Goal: Communication & Community: Answer question/provide support

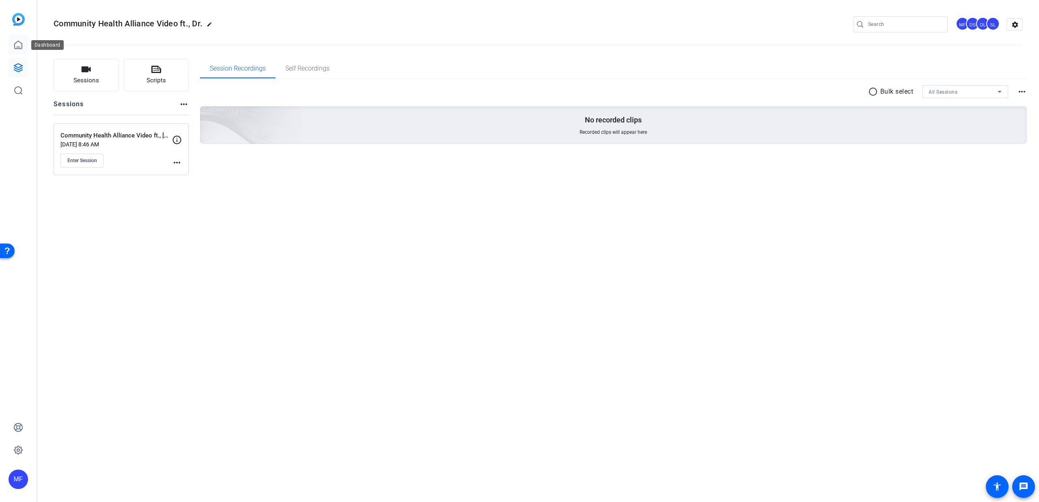
click at [24, 46] on link at bounding box center [18, 44] width 19 height 19
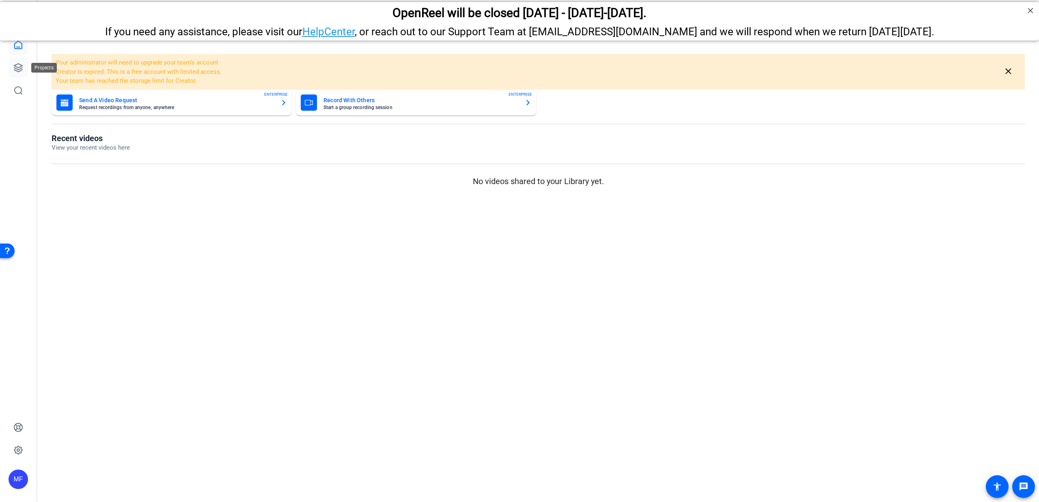
click at [14, 69] on icon at bounding box center [18, 68] width 10 height 10
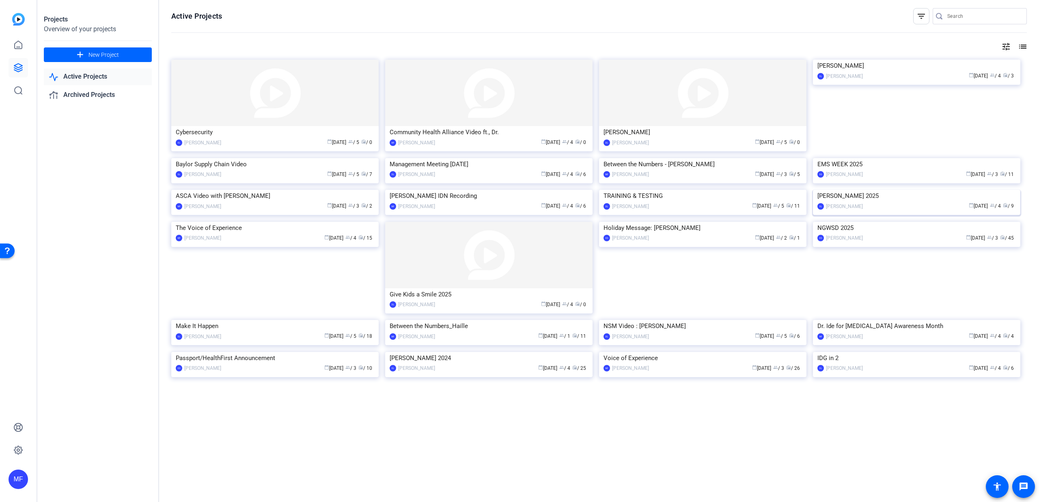
click at [929, 190] on img at bounding box center [916, 190] width 207 height 0
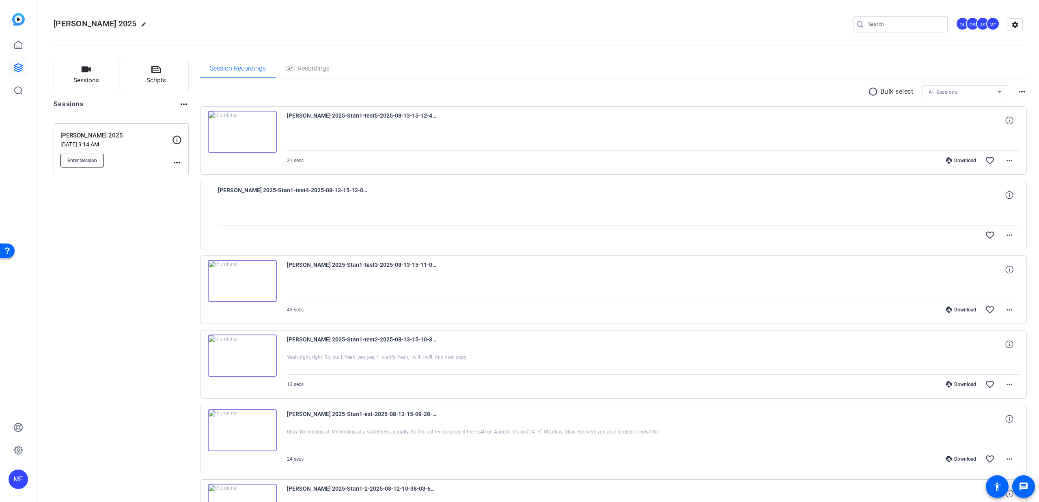
click at [89, 158] on span "Enter Session" at bounding box center [82, 160] width 30 height 6
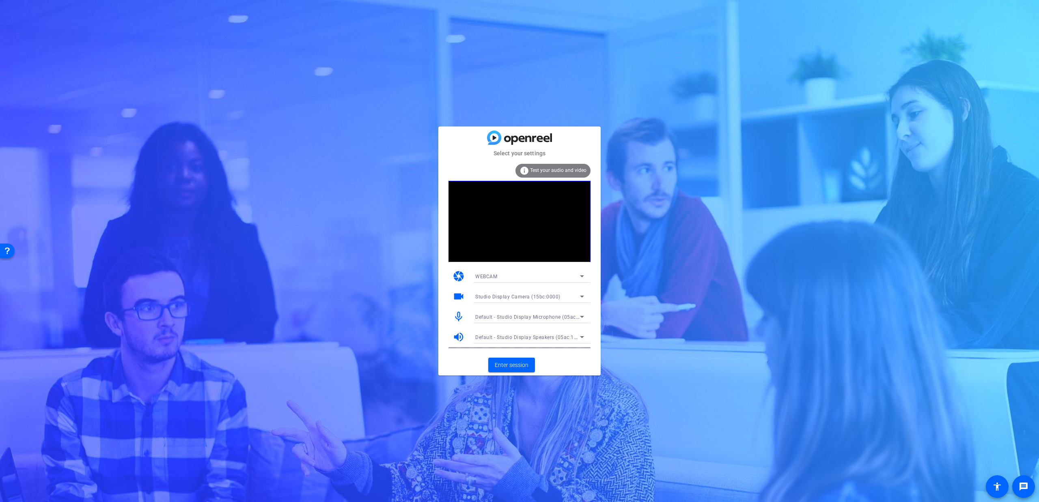
click at [510, 295] on span "Studio Display Camera (15bc:0000)" at bounding box center [517, 297] width 85 height 6
click at [506, 326] on span "Studio Display Camera (15bc:0000)" at bounding box center [516, 326] width 83 height 10
click at [517, 297] on span "Studio Display Camera (15bc:0000)" at bounding box center [517, 297] width 85 height 6
click at [521, 315] on span "Studio Display Camera (15bc:0000)" at bounding box center [516, 313] width 83 height 10
click at [510, 299] on span "Studio Display Camera (15bc:0000)" at bounding box center [517, 297] width 85 height 6
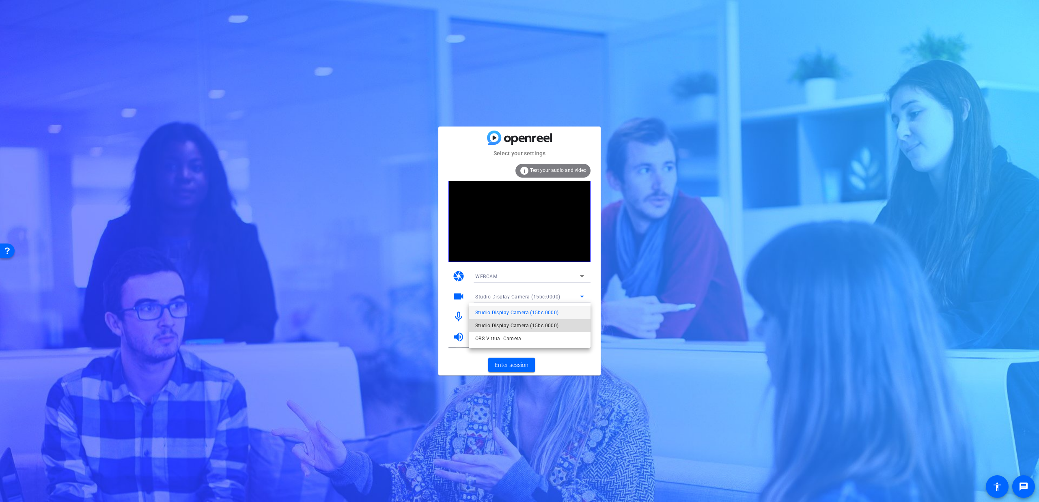
click at [509, 321] on span "Studio Display Camera (15bc:0000)" at bounding box center [516, 326] width 83 height 10
click at [516, 363] on span "Enter session" at bounding box center [512, 365] width 34 height 9
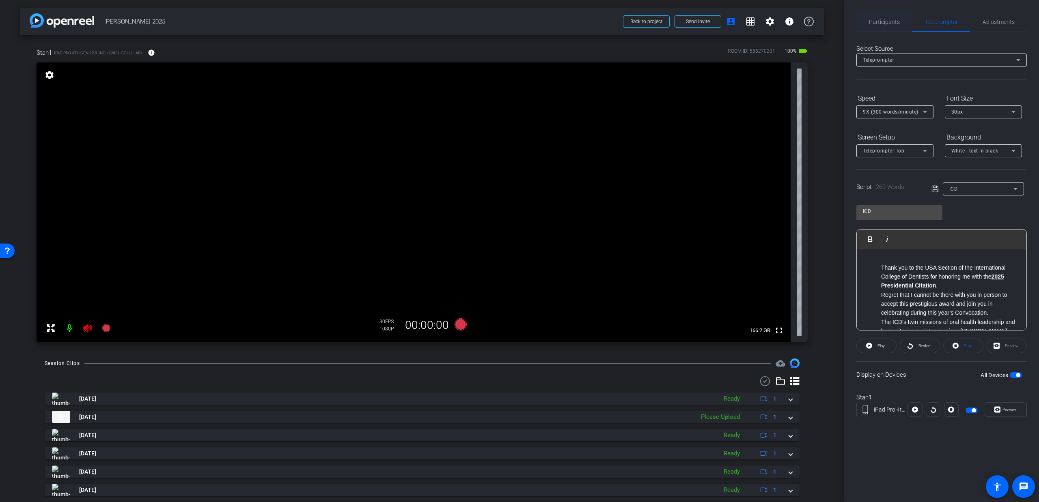
click at [874, 24] on span "Participants" at bounding box center [884, 22] width 31 height 6
click at [877, 19] on span "Participants" at bounding box center [884, 22] width 31 height 6
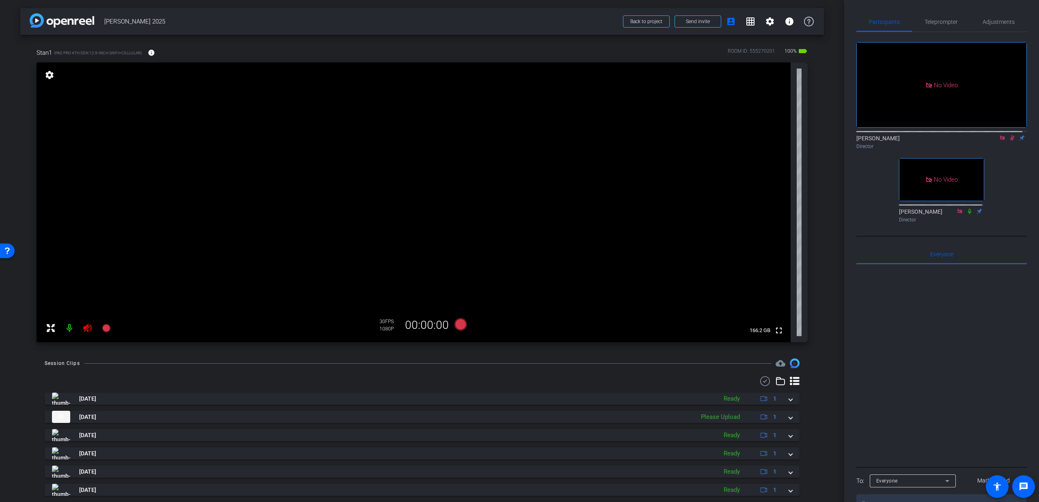
click at [1009, 135] on icon at bounding box center [1012, 138] width 6 height 6
click at [937, 23] on span "Teleprompter" at bounding box center [940, 22] width 33 height 6
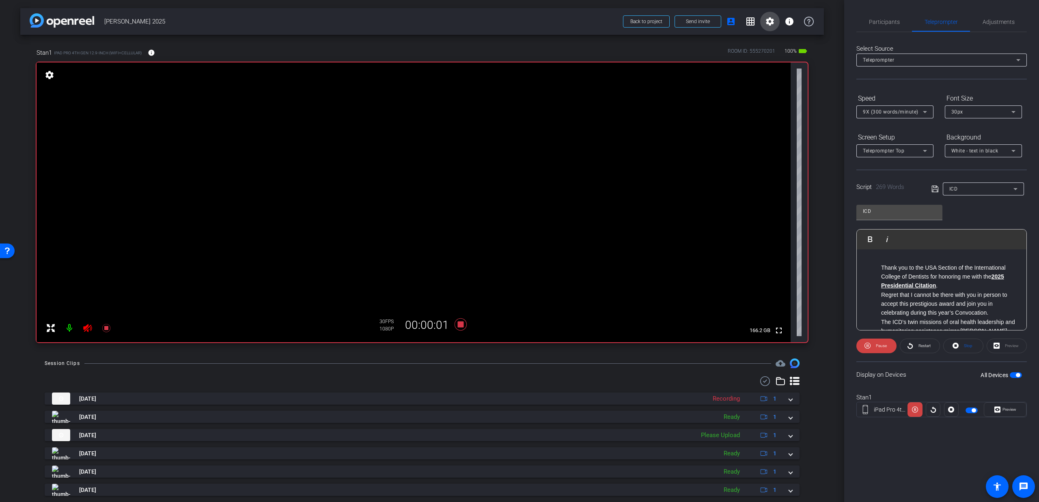
click at [765, 21] on mat-icon "settings" at bounding box center [770, 22] width 10 height 10
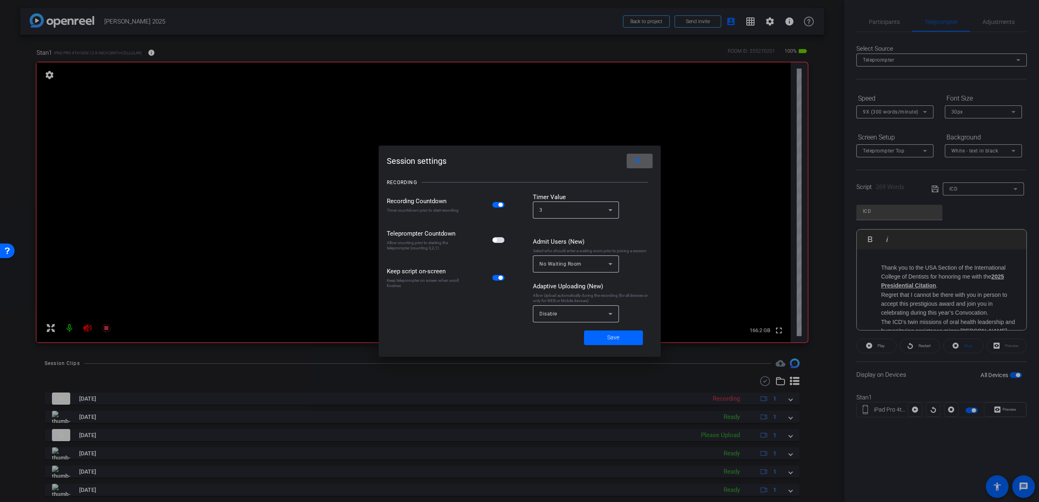
click at [632, 155] on span at bounding box center [640, 160] width 26 height 19
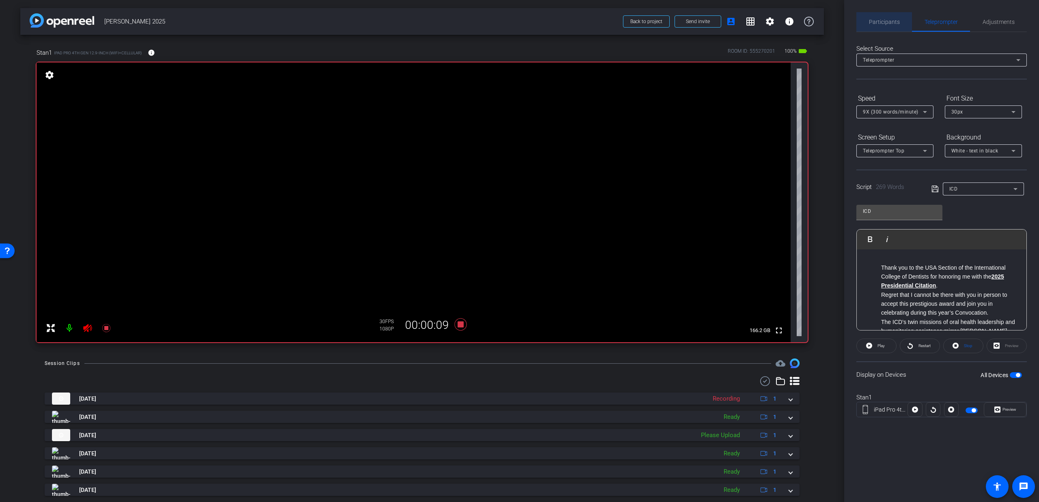
click at [887, 17] on span "Participants" at bounding box center [884, 21] width 31 height 19
click at [878, 28] on span "Participants" at bounding box center [884, 21] width 31 height 19
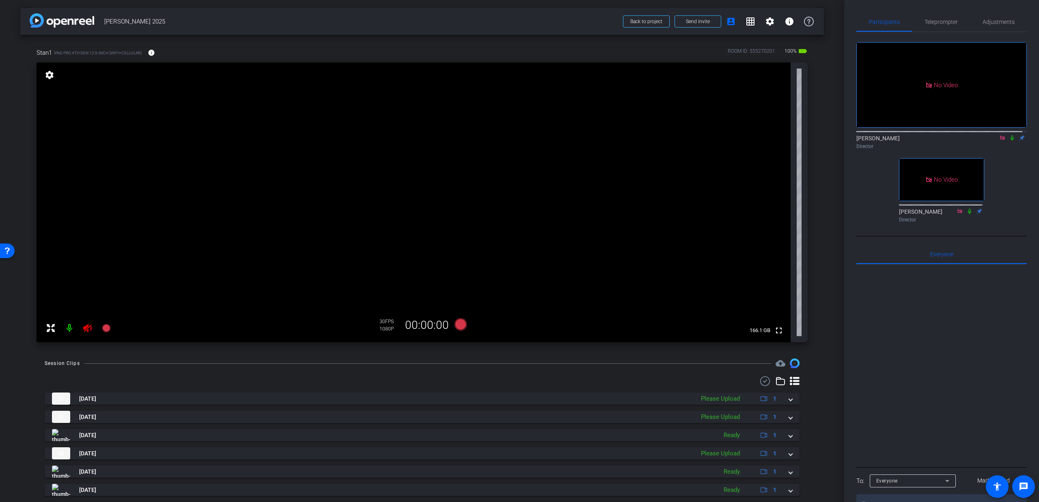
click at [1009, 135] on icon at bounding box center [1012, 138] width 6 height 6
click at [1010, 135] on icon at bounding box center [1012, 138] width 6 height 6
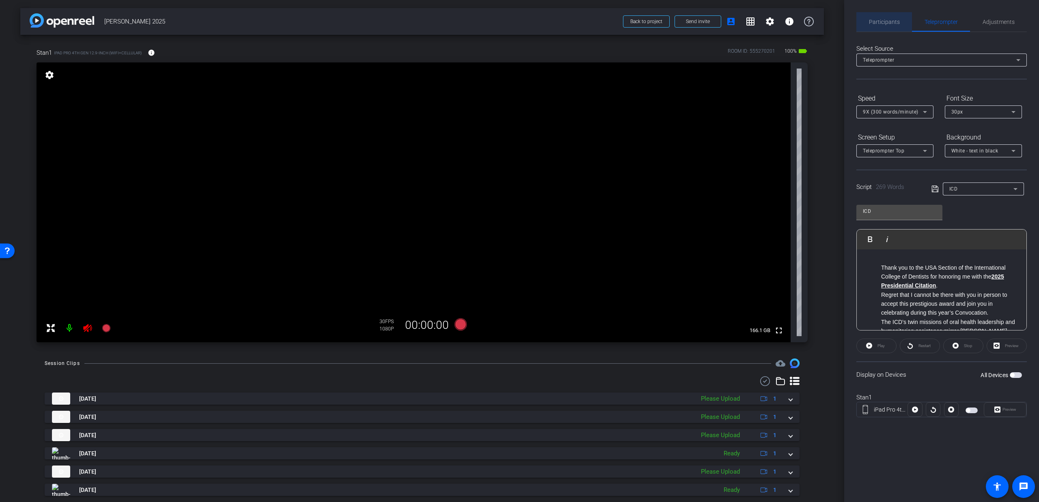
click at [888, 27] on span "Participants" at bounding box center [884, 21] width 31 height 19
click at [883, 22] on span "Participants" at bounding box center [884, 22] width 31 height 6
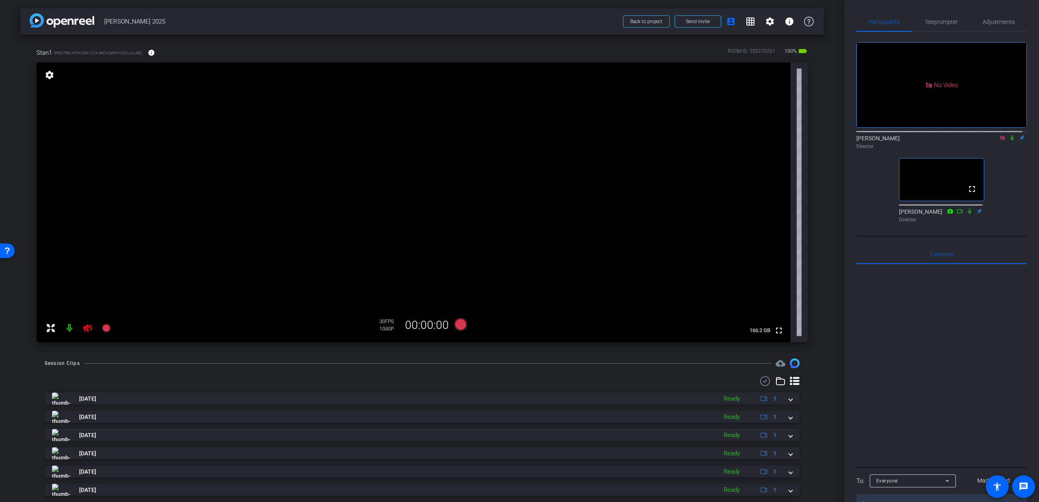
click at [1009, 135] on icon at bounding box center [1012, 138] width 6 height 6
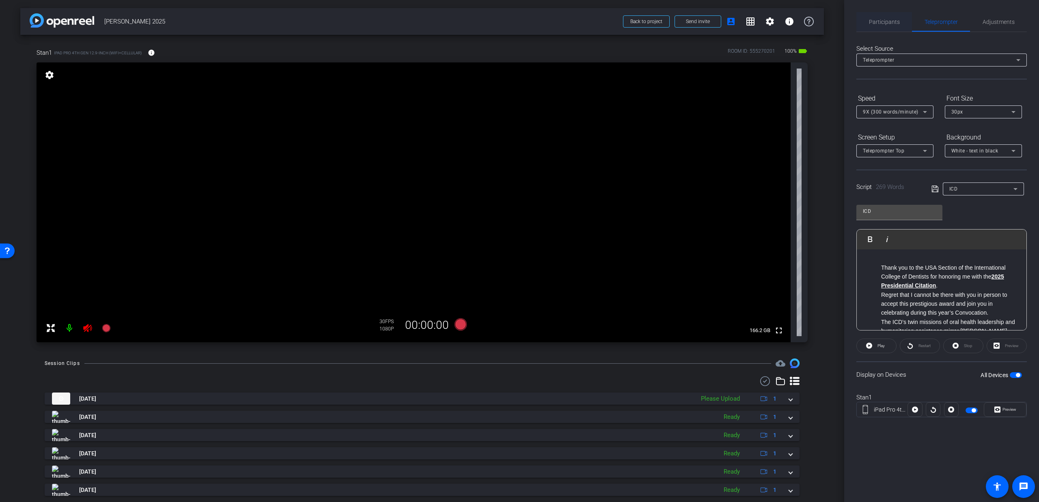
click at [878, 26] on span "Participants" at bounding box center [884, 21] width 31 height 19
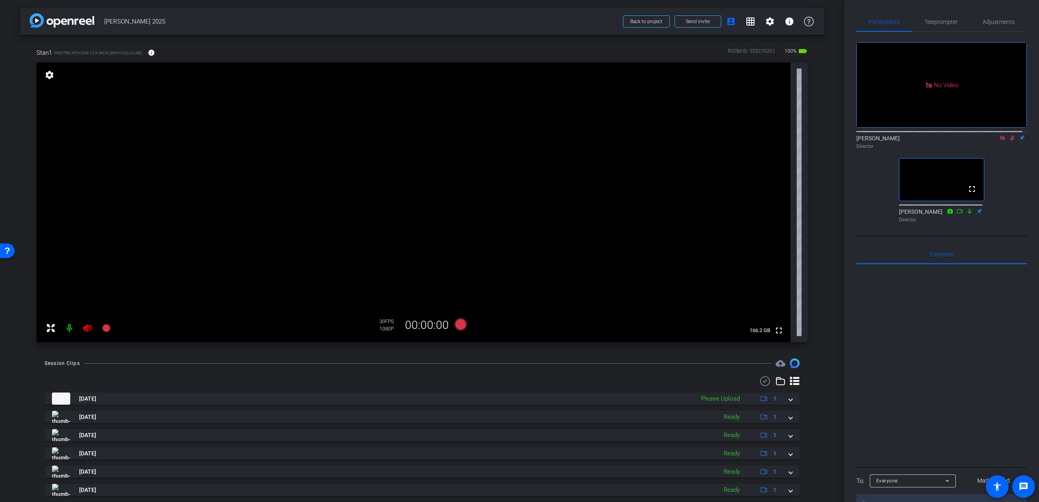
click at [1009, 135] on icon at bounding box center [1012, 138] width 6 height 6
click at [1010, 136] on icon at bounding box center [1011, 138] width 3 height 5
click at [1009, 135] on icon at bounding box center [1012, 138] width 6 height 6
click at [947, 23] on span "Teleprompter" at bounding box center [940, 22] width 33 height 6
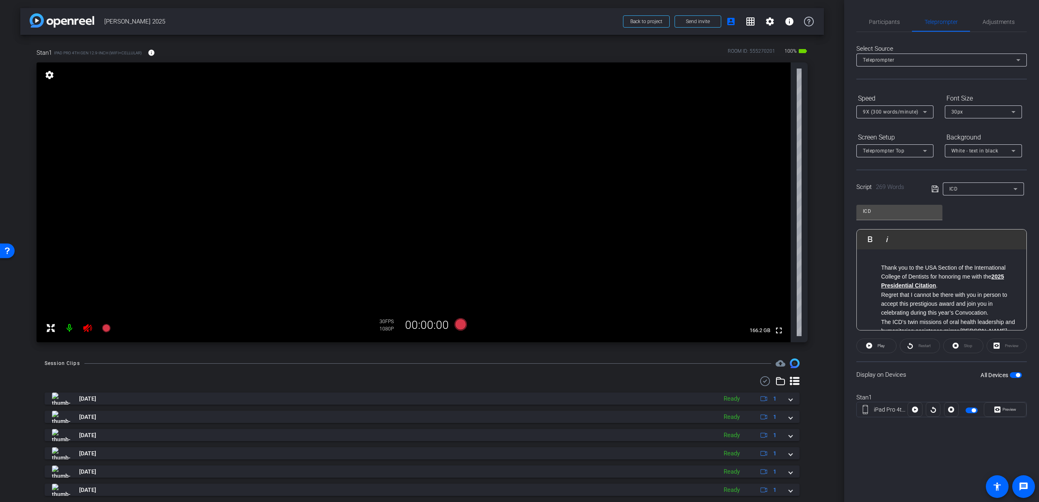
click at [975, 191] on div "ICD" at bounding box center [981, 189] width 64 height 10
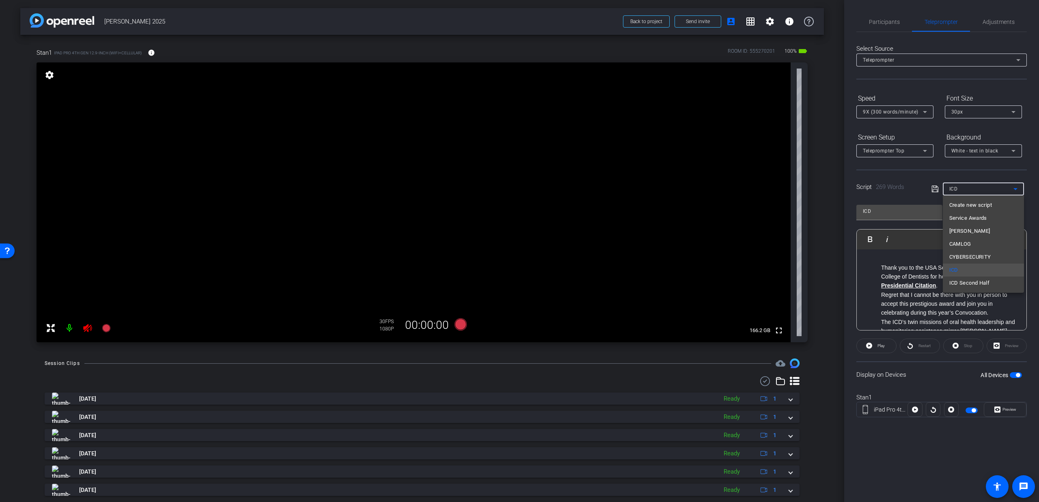
click at [907, 176] on div at bounding box center [519, 251] width 1039 height 502
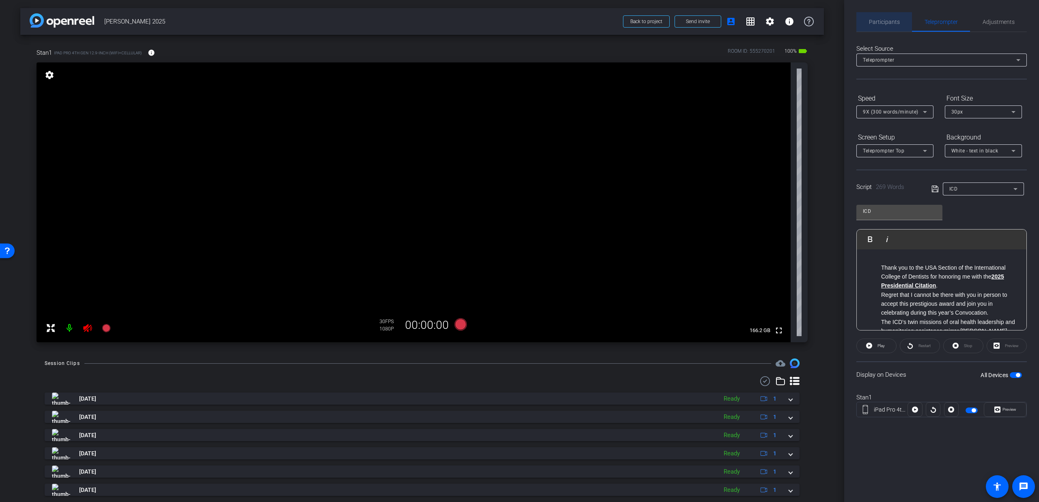
click at [881, 21] on span "Participants" at bounding box center [884, 22] width 31 height 6
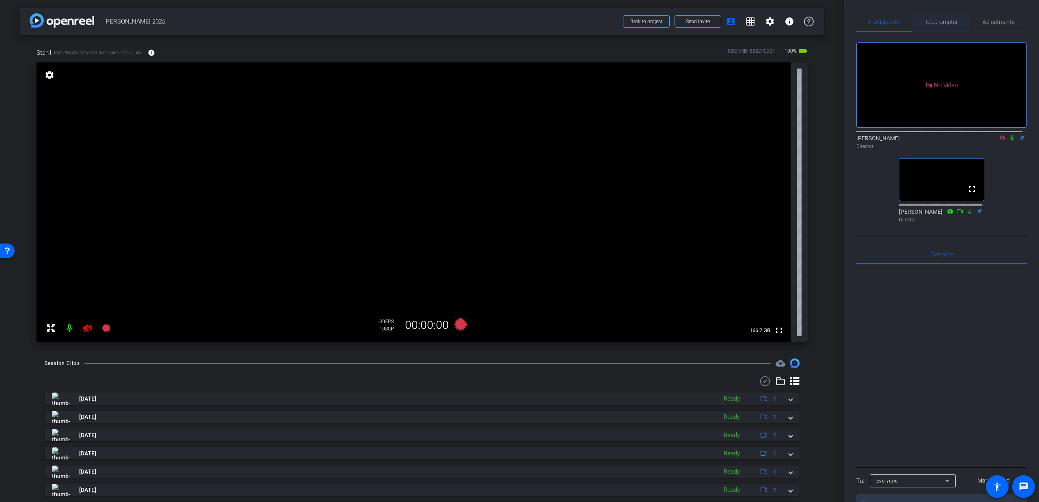
click at [935, 19] on span "Teleprompter" at bounding box center [940, 22] width 33 height 6
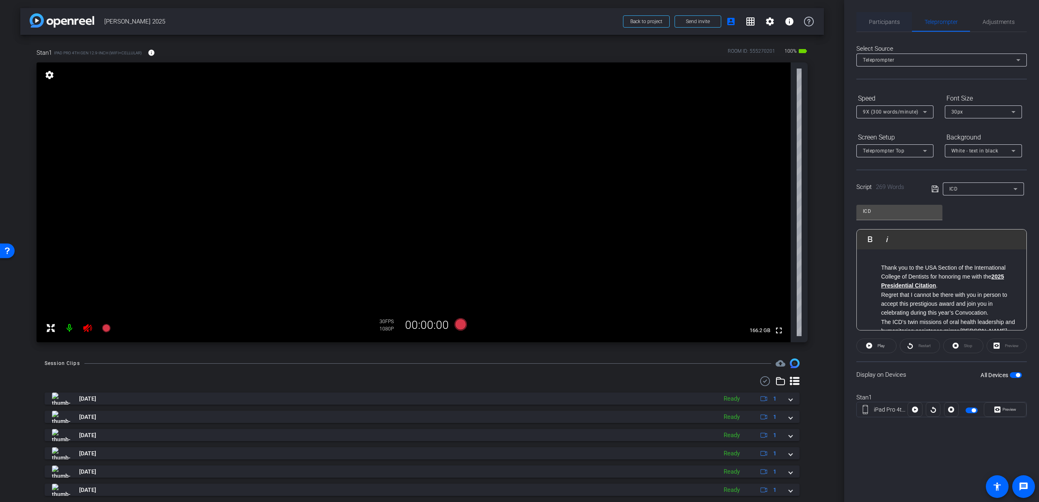
click at [875, 20] on span "Participants" at bounding box center [884, 22] width 31 height 6
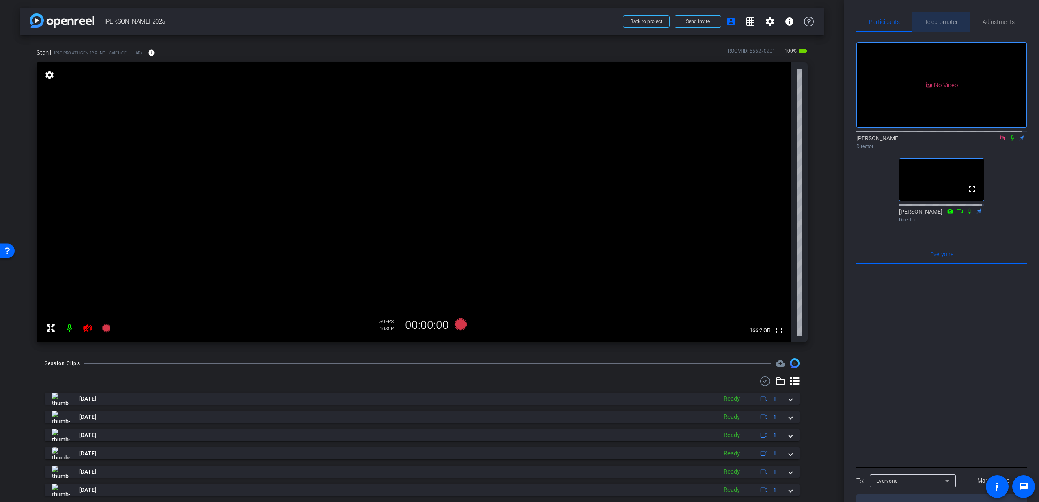
click at [941, 24] on span "Teleprompter" at bounding box center [940, 22] width 33 height 6
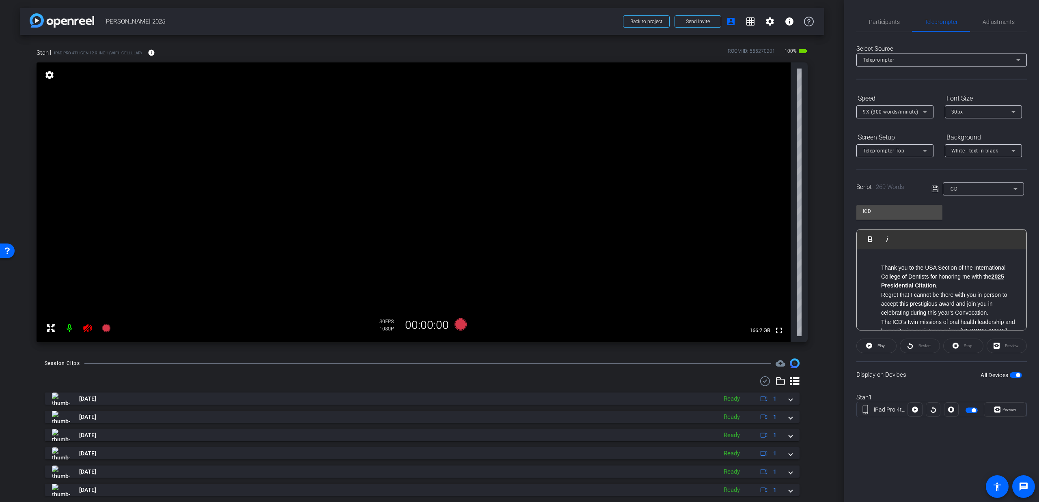
click at [961, 190] on div "ICD" at bounding box center [981, 189] width 64 height 10
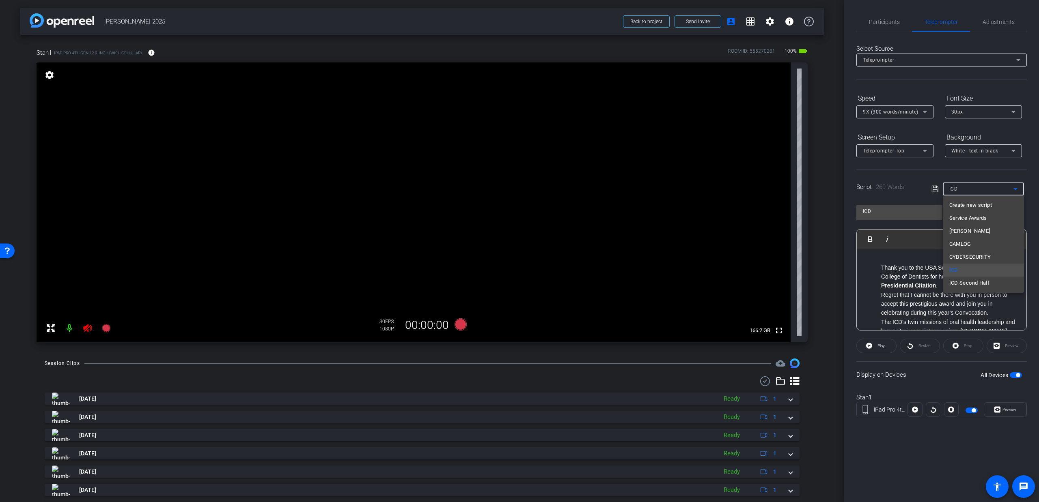
click at [916, 191] on div at bounding box center [519, 251] width 1039 height 502
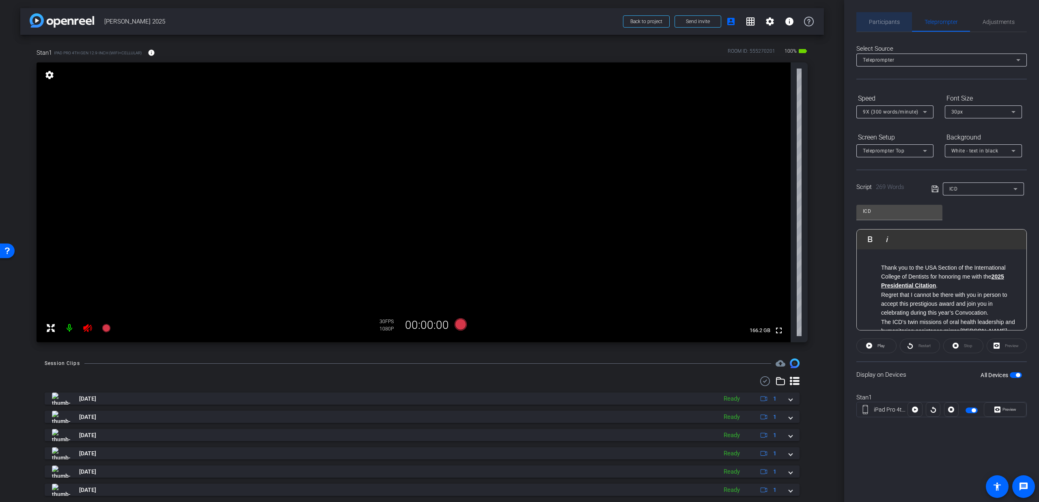
click at [872, 17] on span "Participants" at bounding box center [884, 21] width 31 height 19
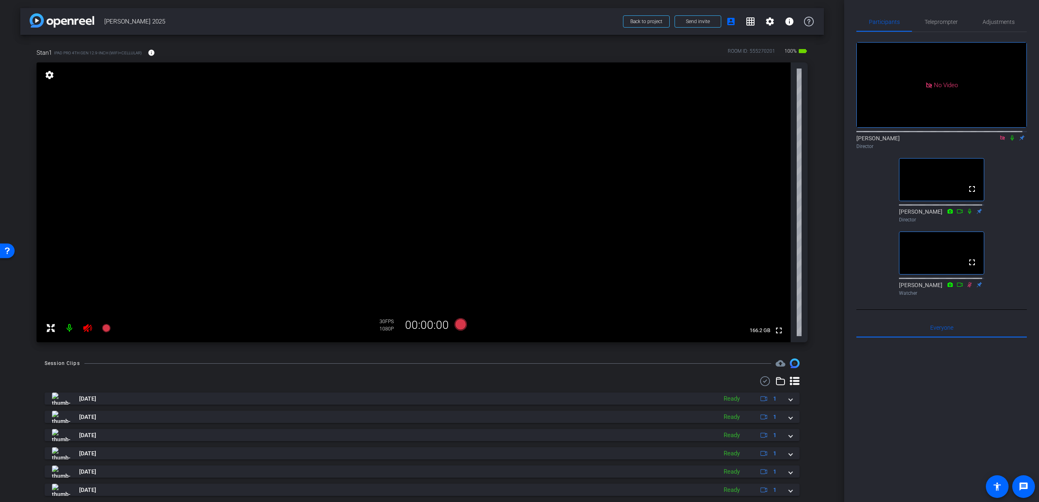
click at [859, 177] on div "No Video Matt Fischetti Director fullscreen David Levitsky Director fullscreen …" at bounding box center [941, 165] width 170 height 267
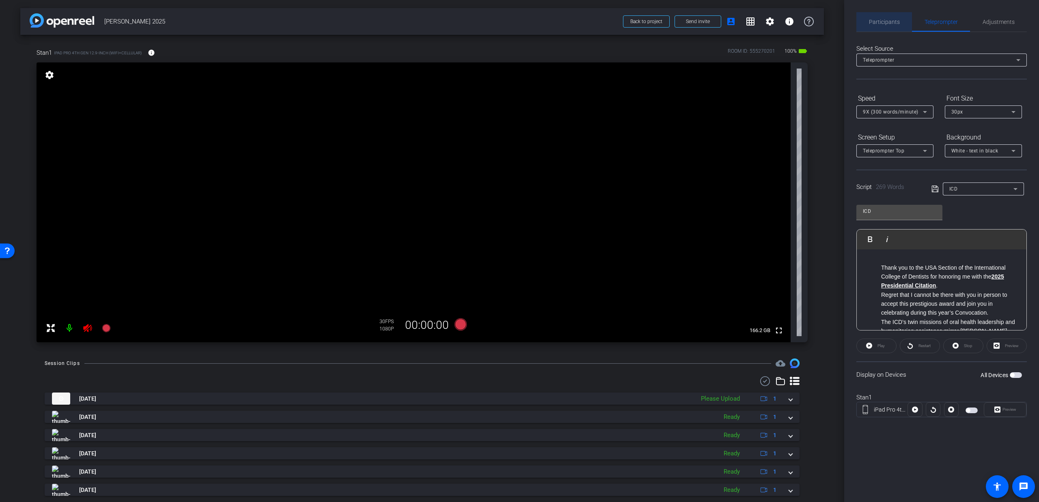
click at [887, 22] on span "Participants" at bounding box center [884, 22] width 31 height 6
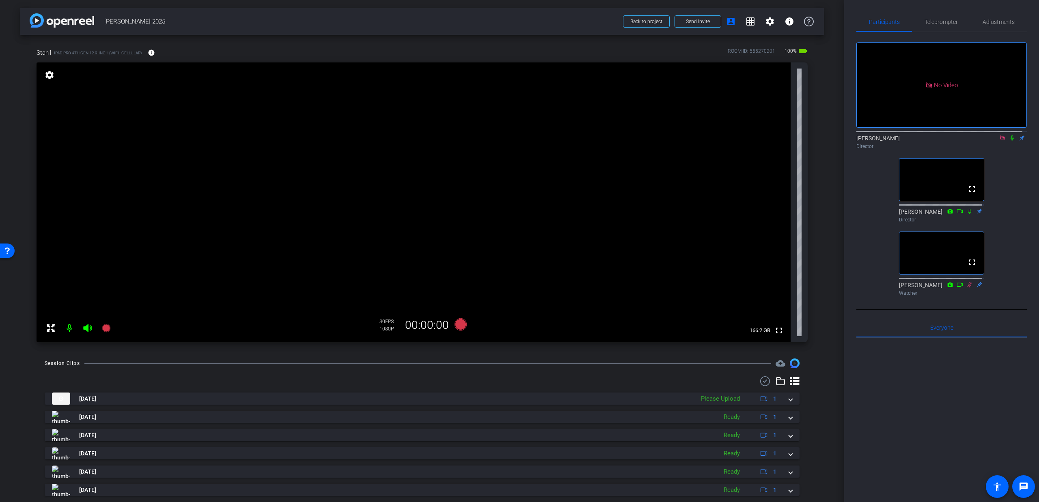
click at [1000, 136] on icon at bounding box center [1002, 138] width 4 height 4
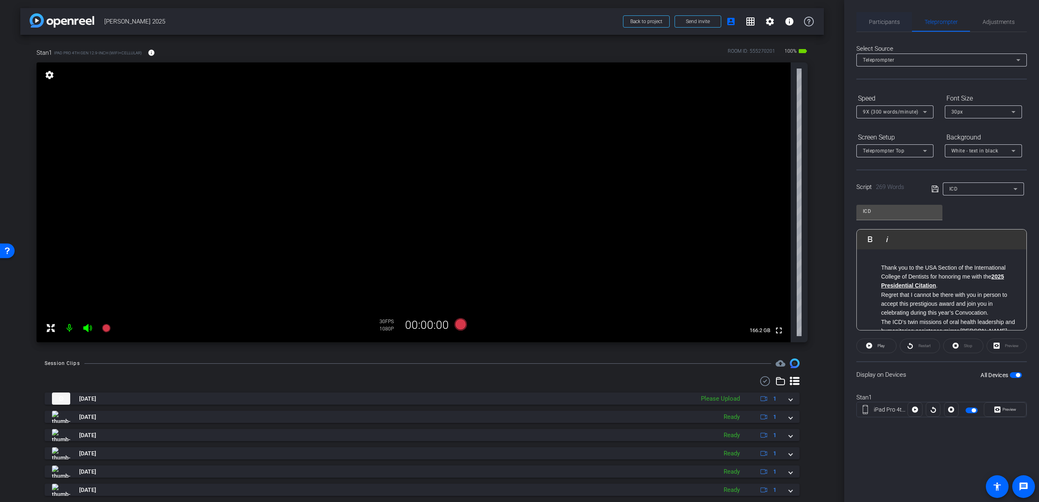
click at [892, 21] on span "Participants" at bounding box center [884, 22] width 31 height 6
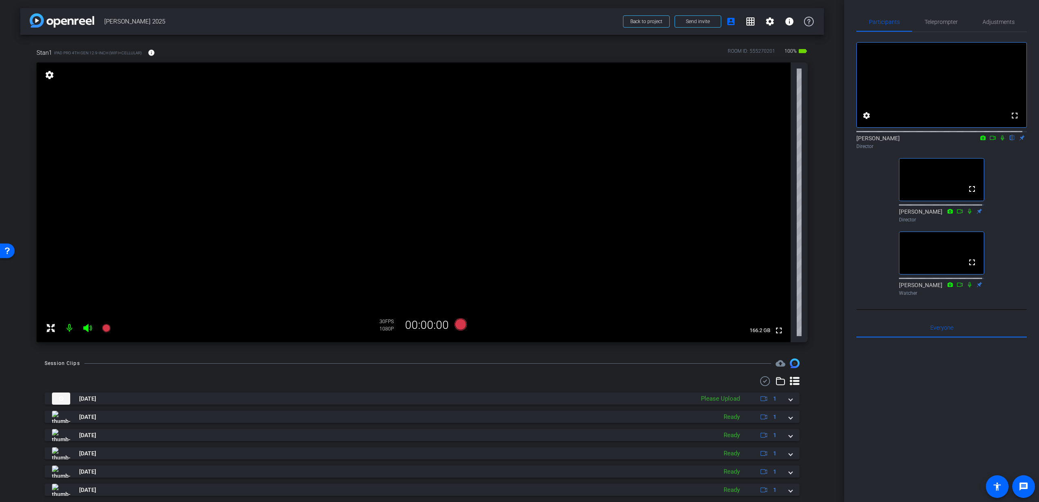
click at [1001, 141] on icon at bounding box center [1002, 138] width 3 height 5
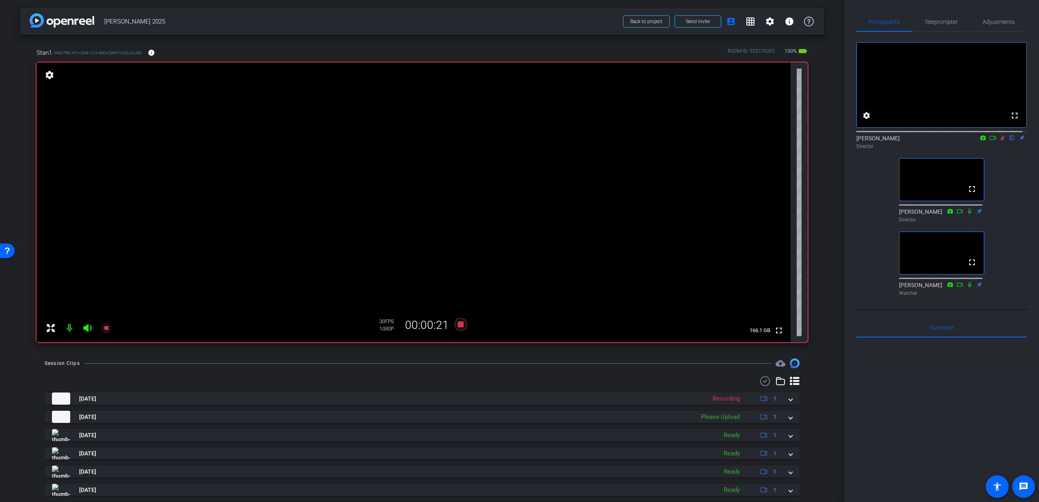
click at [86, 328] on icon at bounding box center [87, 328] width 9 height 8
click at [96, 353] on div "arrow_back STAN BERGMAN 2025 Back to project Send invite account_box grid_on se…" at bounding box center [422, 251] width 844 height 502
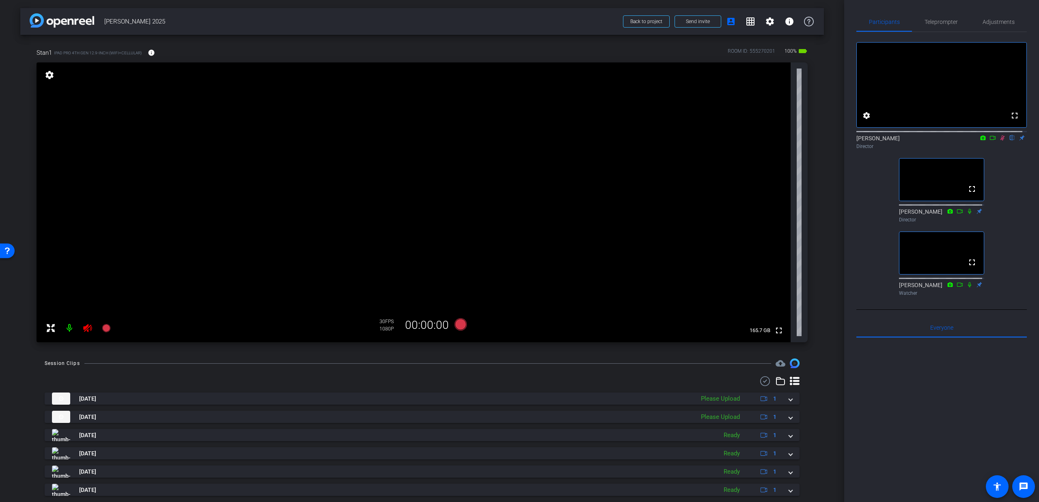
click at [86, 329] on icon at bounding box center [87, 328] width 9 height 8
click at [1000, 141] on icon at bounding box center [1002, 138] width 4 height 5
